Goal: Task Accomplishment & Management: Manage account settings

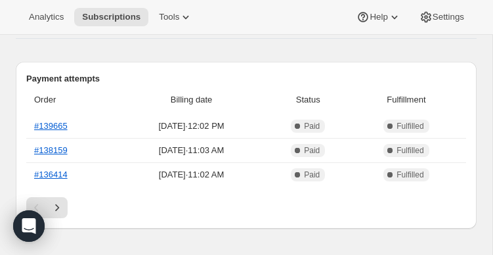
scroll to position [367, 0]
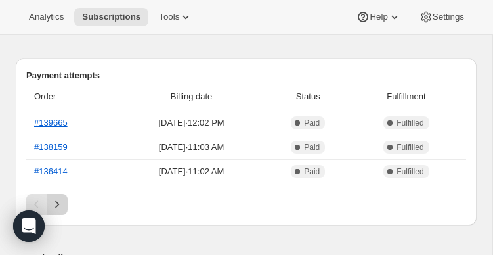
click at [53, 208] on icon "Next" at bounding box center [57, 204] width 13 height 13
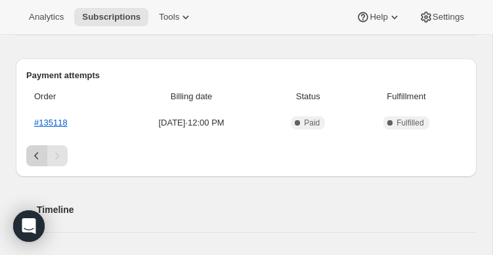
click at [38, 152] on icon "Previous" at bounding box center [36, 155] width 13 height 13
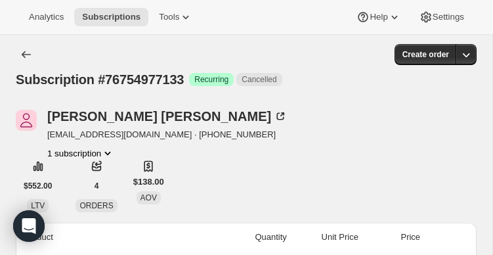
scroll to position [0, 0]
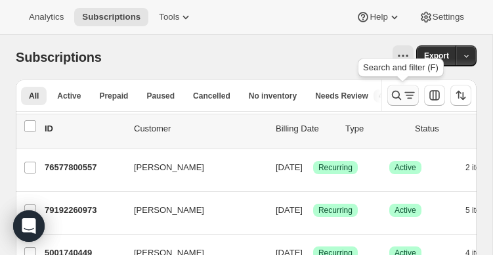
click at [401, 95] on icon "Search and filter results" at bounding box center [396, 95] width 13 height 13
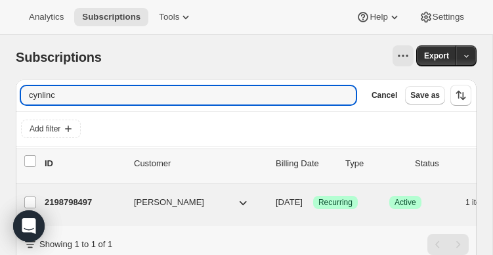
type input "cynlinc"
click at [84, 198] on p "2198798497" at bounding box center [84, 202] width 79 height 13
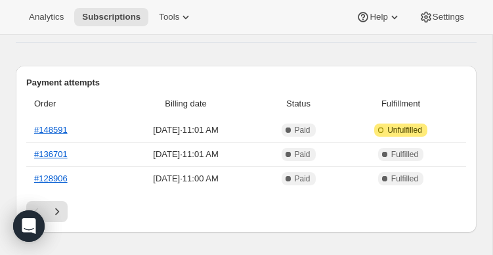
scroll to position [372, 0]
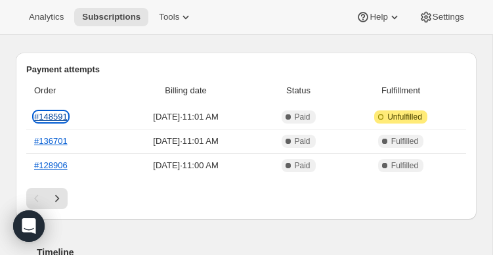
click at [46, 119] on link "#148591" at bounding box center [50, 117] width 33 height 10
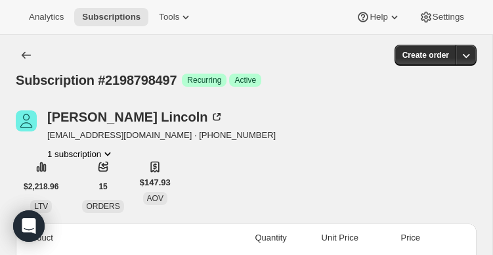
scroll to position [0, 0]
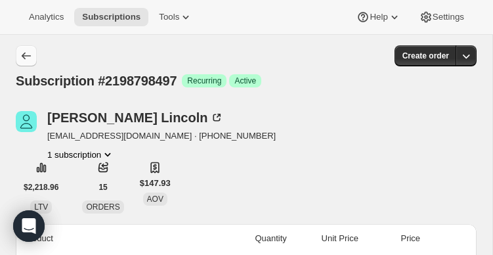
click at [28, 55] on icon "Subscriptions" at bounding box center [26, 55] width 13 height 13
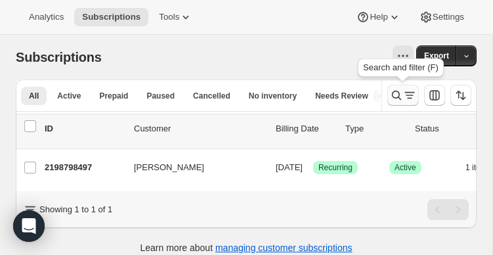
click at [392, 92] on icon "Search and filter results" at bounding box center [396, 95] width 13 height 13
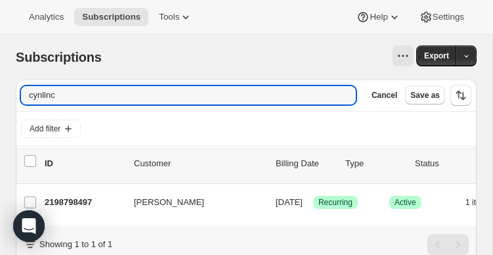
drag, startPoint x: 66, startPoint y: 95, endPoint x: -7, endPoint y: 85, distance: 73.7
click at [0, 85] on html "Analytics Subscriptions Tools Help Settings Skip to content Subscriptions. This…" at bounding box center [246, 127] width 493 height 255
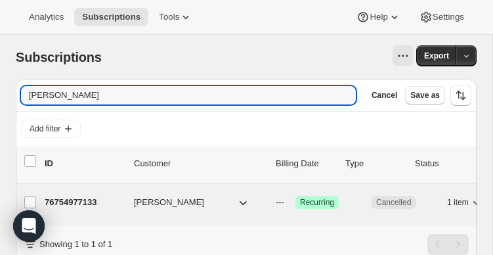
type input "picone"
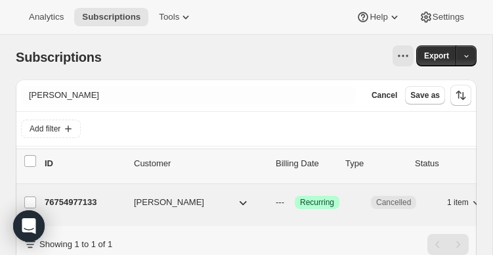
click at [62, 205] on p "76754977133" at bounding box center [84, 202] width 79 height 13
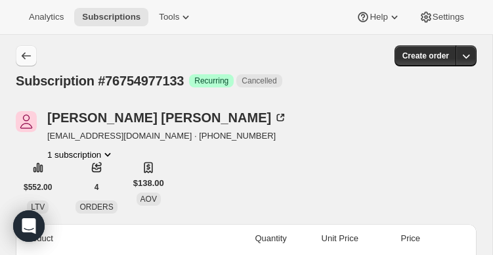
click at [26, 56] on icon "Subscriptions" at bounding box center [26, 56] width 9 height 7
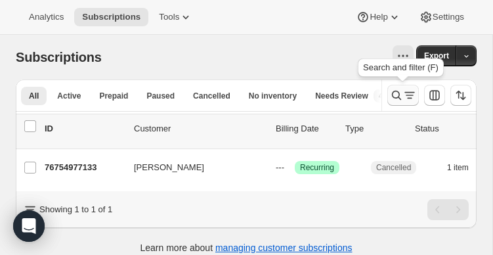
click at [395, 96] on icon "Search and filter results" at bounding box center [396, 95] width 13 height 13
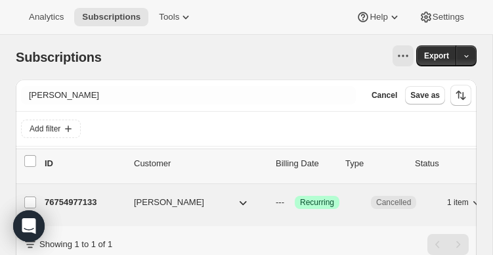
click at [80, 200] on p "76754977133" at bounding box center [84, 202] width 79 height 13
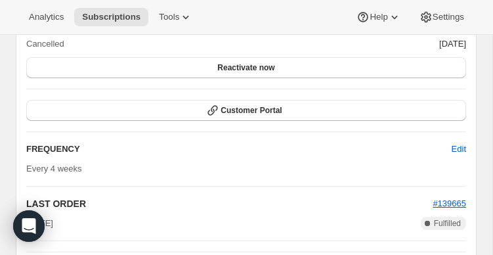
scroll to position [1196, 0]
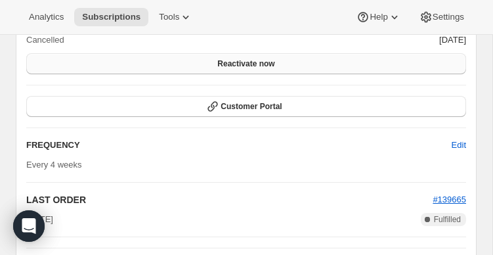
click at [240, 69] on span "Reactivate now" at bounding box center [245, 63] width 57 height 11
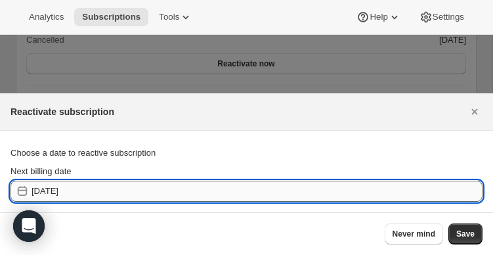
click at [111, 189] on input "2025-09-09" at bounding box center [257, 191] width 451 height 21
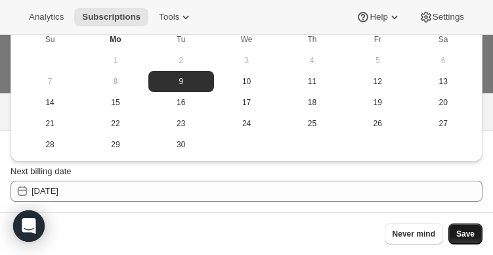
click at [474, 234] on span "Save" at bounding box center [466, 234] width 18 height 11
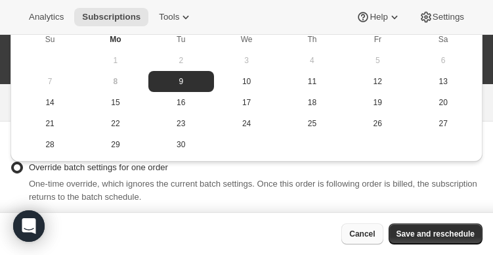
click at [355, 234] on span "Cancel" at bounding box center [362, 234] width 26 height 11
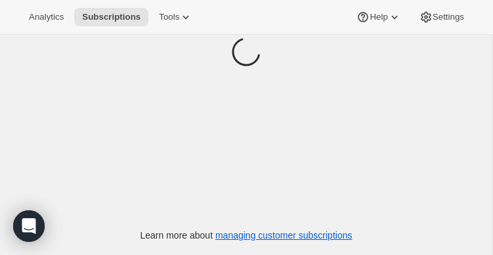
scroll to position [35, 0]
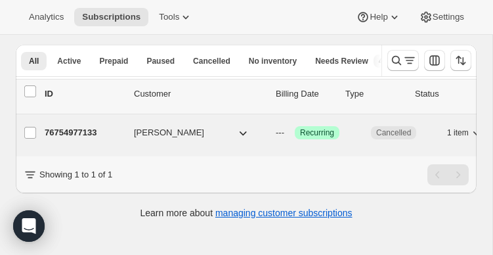
click at [108, 135] on p "76754977133" at bounding box center [84, 132] width 79 height 13
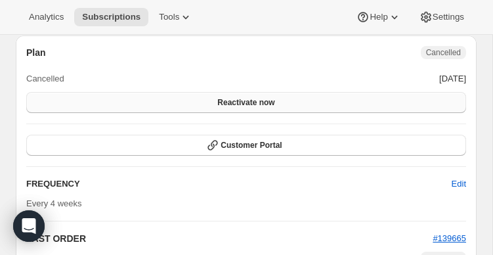
scroll to position [1158, 0]
click at [200, 112] on button "Reactivate now" at bounding box center [246, 101] width 440 height 21
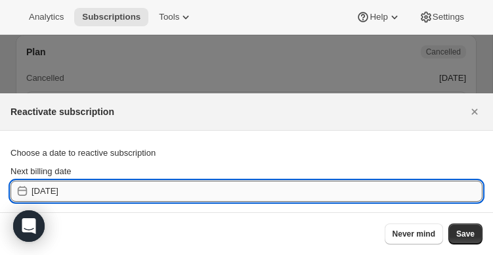
click at [141, 187] on input "2025-09-09" at bounding box center [257, 191] width 451 height 21
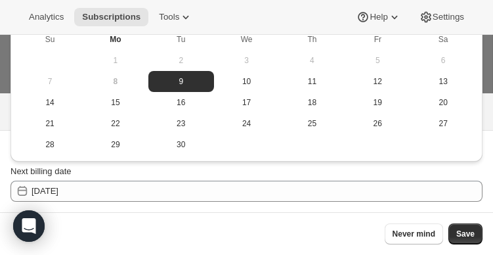
click at [185, 81] on span "9" at bounding box center [181, 81] width 55 height 11
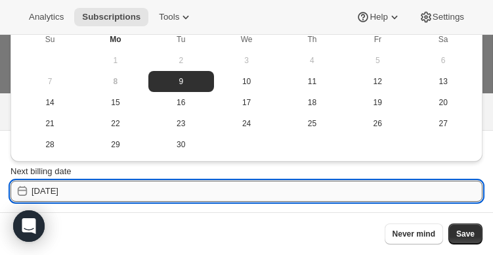
click at [86, 190] on input "2025-09-09" at bounding box center [257, 191] width 451 height 21
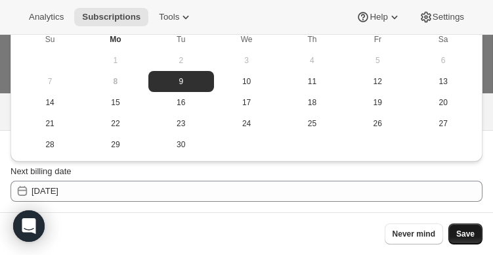
click at [462, 233] on span "Save" at bounding box center [466, 234] width 18 height 11
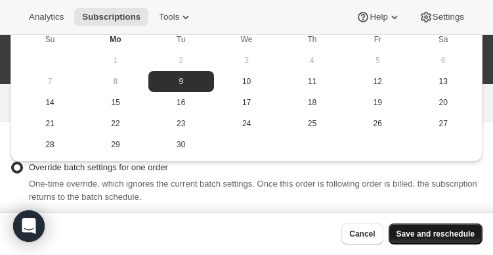
click at [449, 231] on span "Save and reschedule" at bounding box center [436, 234] width 78 height 11
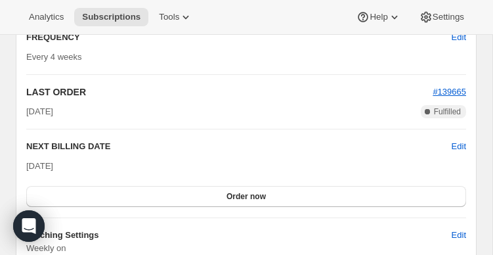
scroll to position [1461, 0]
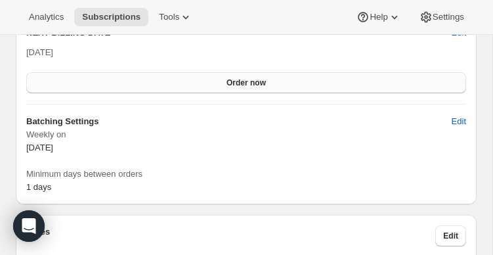
click at [206, 93] on button "Order now" at bounding box center [246, 82] width 440 height 21
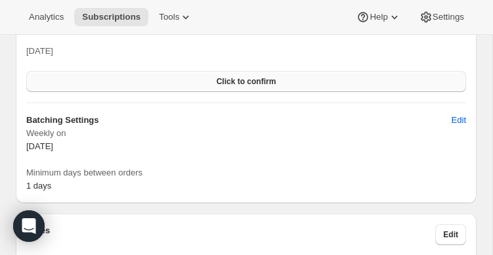
click at [204, 92] on button "Click to confirm" at bounding box center [246, 81] width 440 height 21
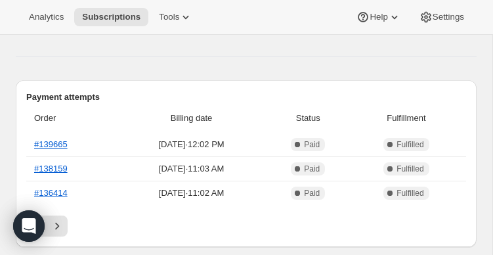
scroll to position [391, 0]
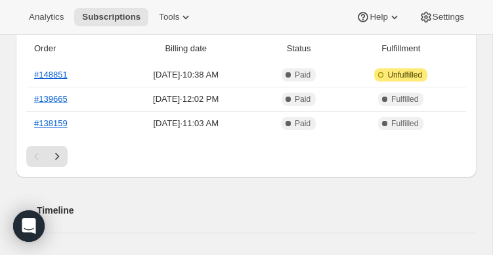
scroll to position [411, 0]
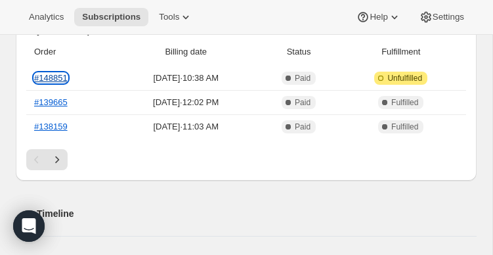
click at [53, 78] on link "#148851" at bounding box center [50, 78] width 33 height 10
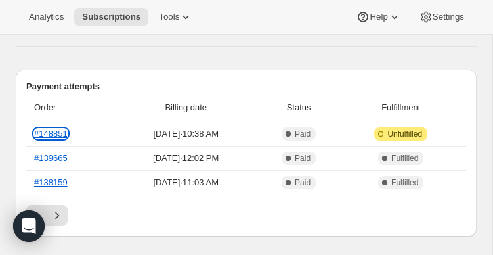
scroll to position [410, 0]
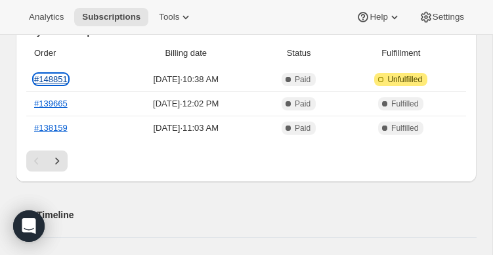
click at [60, 77] on link "#148851" at bounding box center [50, 79] width 33 height 10
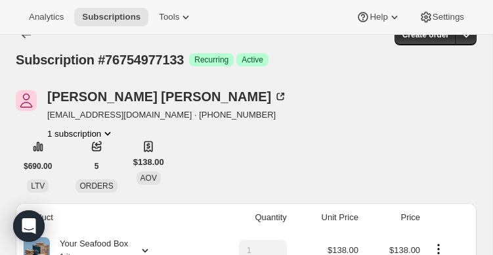
scroll to position [0, 0]
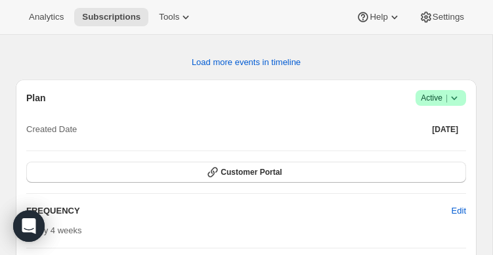
scroll to position [1226, 0]
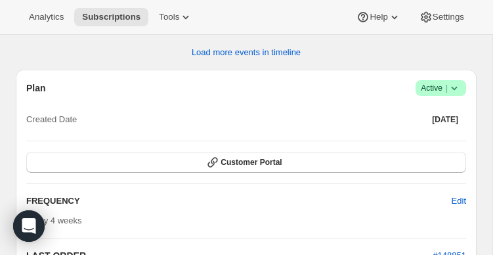
click at [435, 95] on span "Active |" at bounding box center [441, 87] width 40 height 13
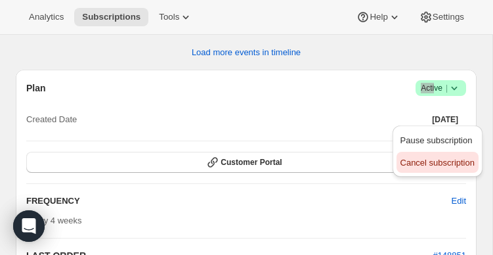
click at [429, 165] on span "Cancel subscription" at bounding box center [438, 163] width 74 height 10
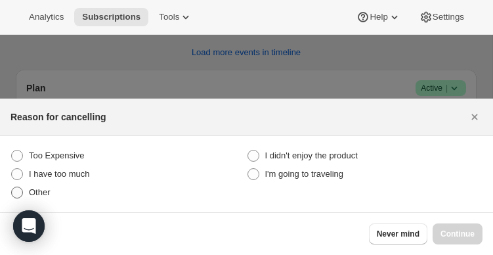
drag, startPoint x: 14, startPoint y: 189, endPoint x: 28, endPoint y: 189, distance: 14.5
click at [14, 189] on span ":rbk:" at bounding box center [17, 193] width 12 height 12
click at [12, 187] on input "Other" at bounding box center [11, 187] width 1 height 1
radio input "true"
drag, startPoint x: 472, startPoint y: 233, endPoint x: 424, endPoint y: 210, distance: 53.5
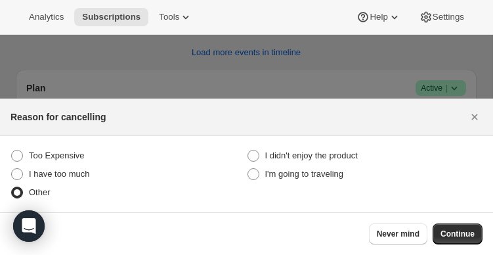
click at [472, 233] on span "Continue" at bounding box center [458, 234] width 34 height 11
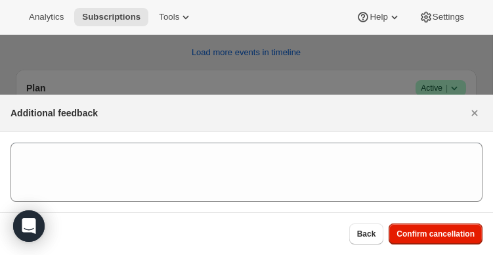
click at [437, 229] on span "Confirm cancellation" at bounding box center [436, 234] width 78 height 11
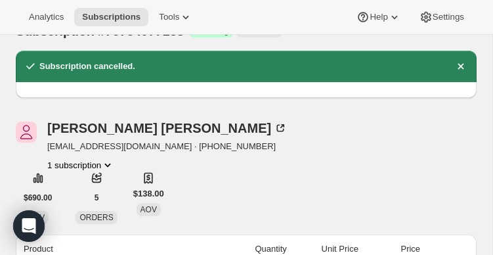
scroll to position [0, 0]
